Goal: Transaction & Acquisition: Purchase product/service

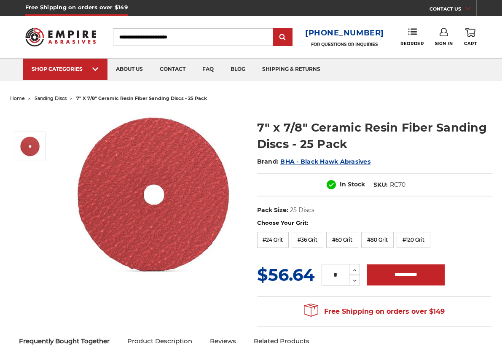
click at [297, 163] on span "BHA - Black Hawk Abrasives" at bounding box center [325, 162] width 90 height 8
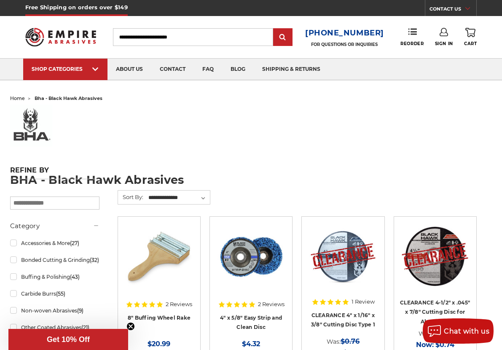
click at [201, 37] on input "Search" at bounding box center [193, 37] width 160 height 18
click at [202, 40] on input "Search" at bounding box center [193, 37] width 160 height 18
paste input "**********"
type input "**********"
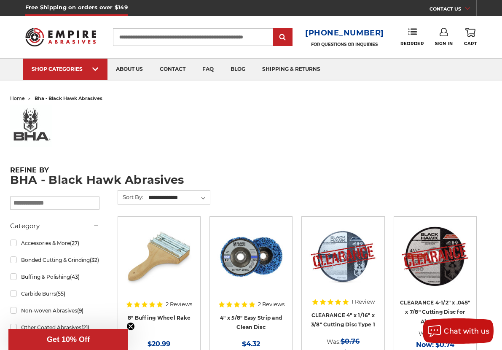
click at [274, 29] on input "submit" at bounding box center [282, 37] width 17 height 17
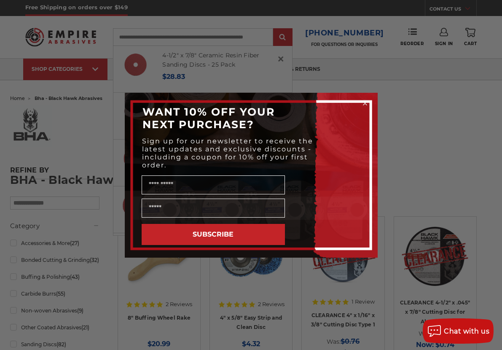
scroll to position [0, 0]
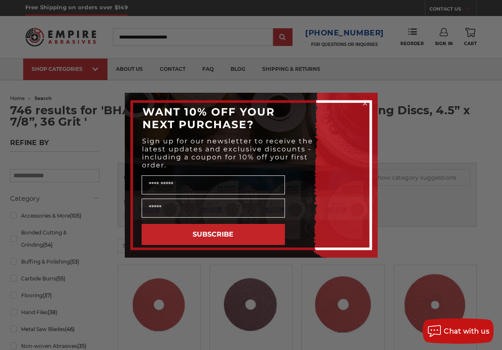
click at [367, 99] on icon "Close dialog" at bounding box center [365, 103] width 8 height 8
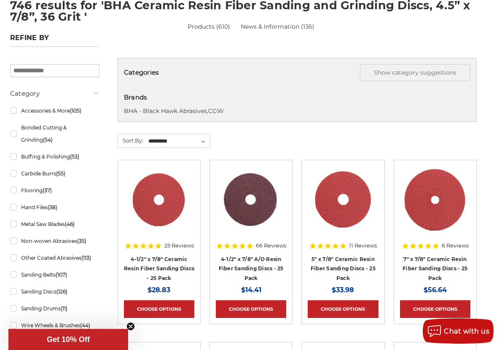
scroll to position [126, 0]
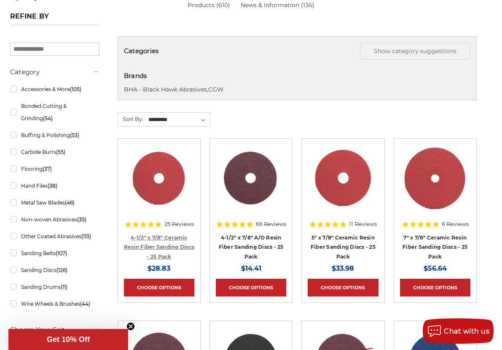
click at [152, 244] on link "4-1/2" x 7/8" Ceramic Resin Fiber Sanding Discs - 25 Pack" at bounding box center [159, 246] width 70 height 25
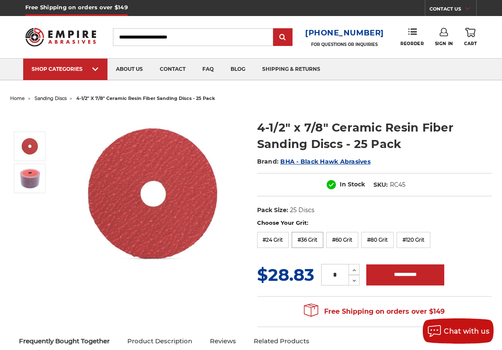
click at [305, 240] on label "#36 Grit" at bounding box center [307, 240] width 32 height 16
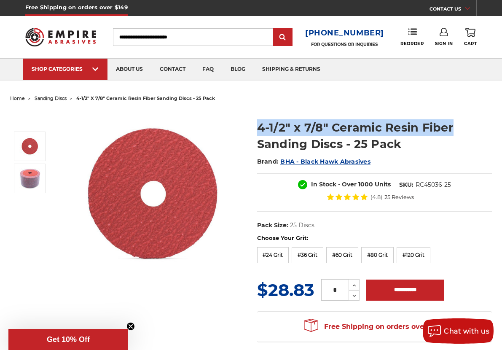
drag, startPoint x: 259, startPoint y: 131, endPoint x: 451, endPoint y: 125, distance: 192.6
click at [451, 125] on h1 "4-1/2" x 7/8" Ceramic Resin Fiber Sanding Discs - 25 Pack" at bounding box center [374, 135] width 235 height 33
copy h1 "4-1/2" x 7/8" Ceramic Resin Fiber"
click at [480, 121] on h1 "4-1/2" x 7/8" Ceramic Resin Fiber Sanding Discs - 25 Pack" at bounding box center [374, 135] width 235 height 33
